Goal: Use online tool/utility

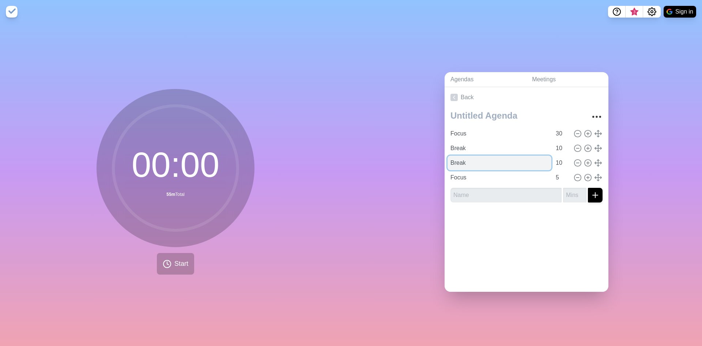
click at [463, 156] on input "Break" at bounding box center [500, 162] width 104 height 15
click at [492, 144] on input "Break" at bounding box center [500, 148] width 104 height 15
click at [491, 145] on input "Break" at bounding box center [500, 148] width 104 height 15
click at [594, 144] on icon at bounding box center [598, 148] width 8 height 8
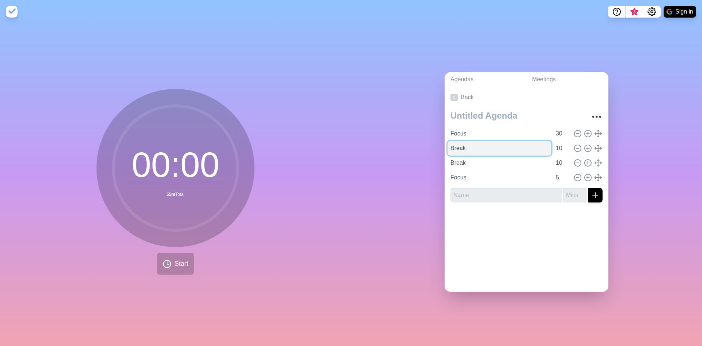
click at [533, 145] on input "Break" at bounding box center [500, 148] width 104 height 15
click at [522, 165] on input "Break" at bounding box center [500, 162] width 104 height 15
click at [176, 260] on span "Start" at bounding box center [181, 264] width 14 height 10
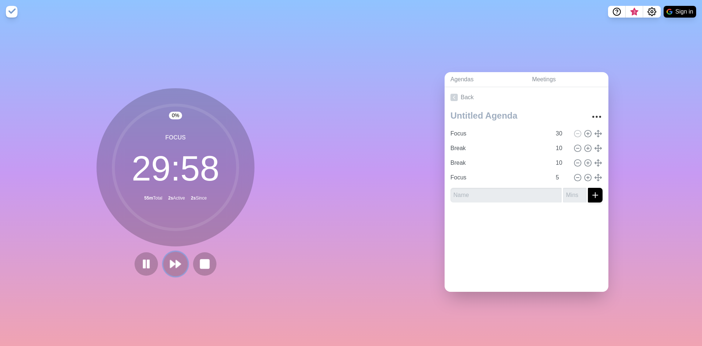
click at [166, 261] on button at bounding box center [175, 263] width 25 height 25
click at [177, 259] on span "Start" at bounding box center [181, 264] width 14 height 10
